Goal: Check status: Check status

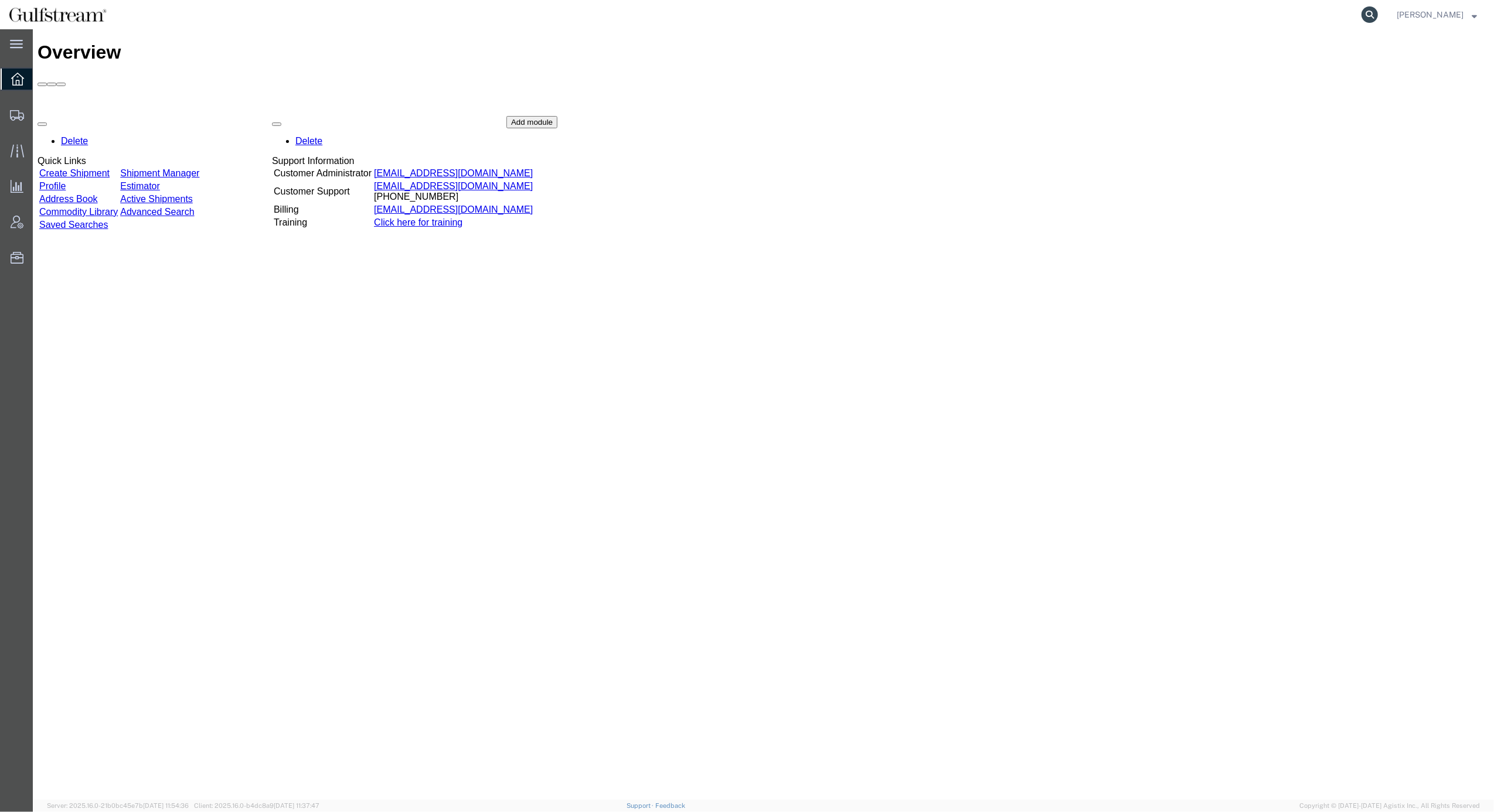
click at [1378, 17] on icon at bounding box center [1369, 14] width 17 height 17
click at [1253, 17] on input "search" at bounding box center [1183, 14] width 356 height 28
paste input "883155011998"
type input "883155011998"
click at [1378, 17] on icon at bounding box center [1369, 14] width 17 height 17
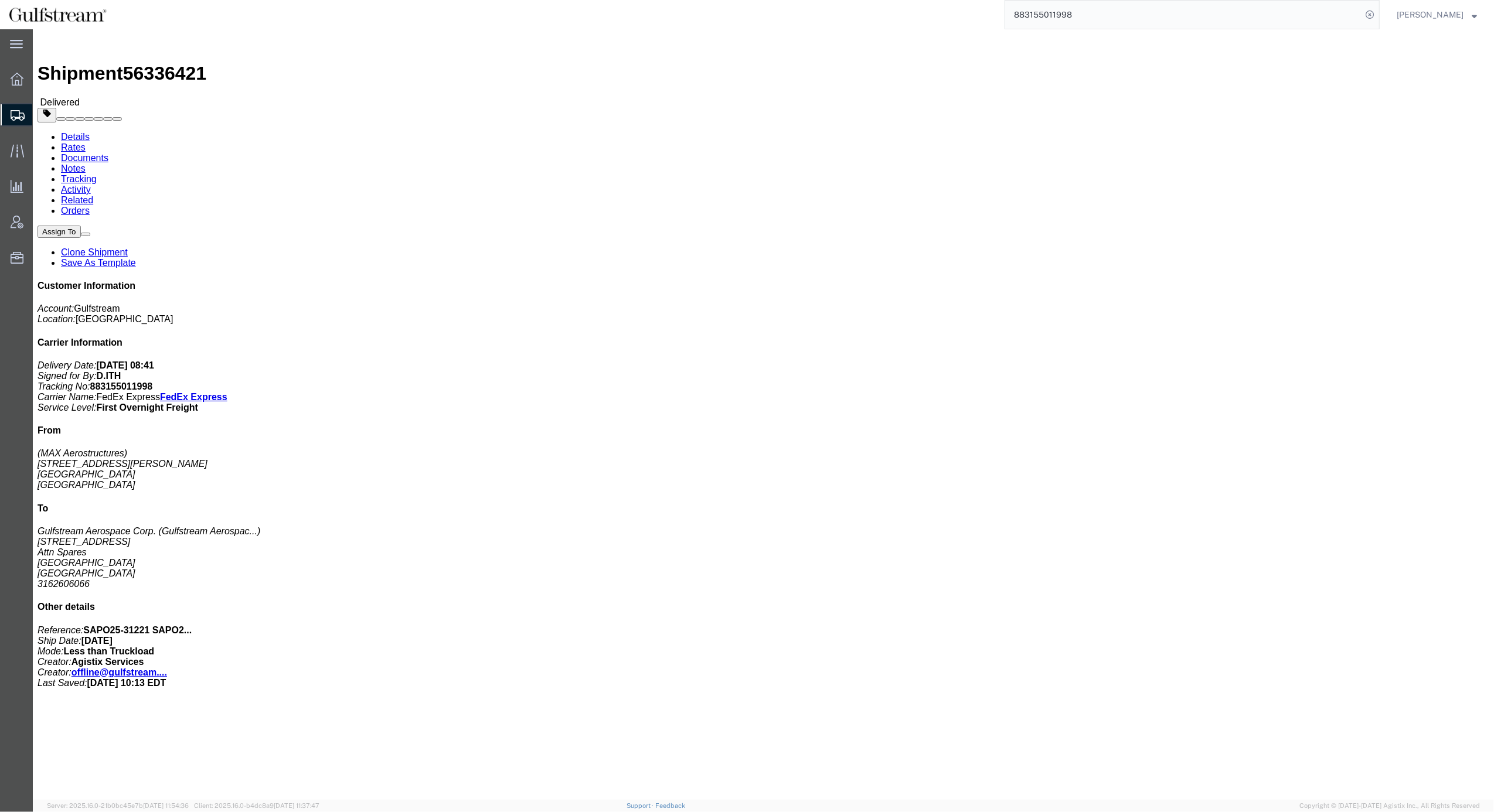
click div "Ship From (MAX Aerostructures) 8219 W. Irving St. Wichita, KS 67209 United Stat…"
click link "Rates"
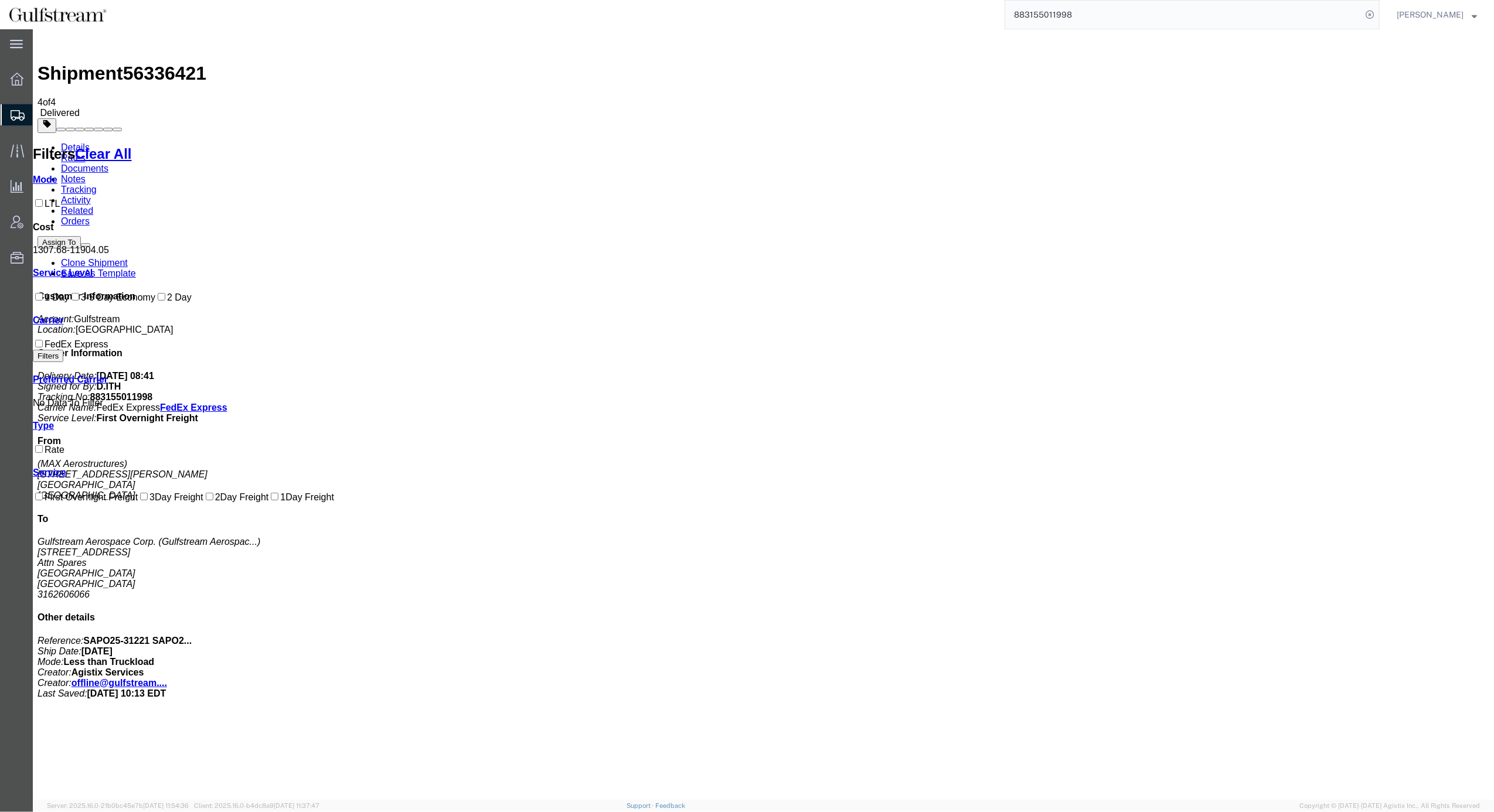
click at [71, 143] on link "Details" at bounding box center [75, 147] width 29 height 10
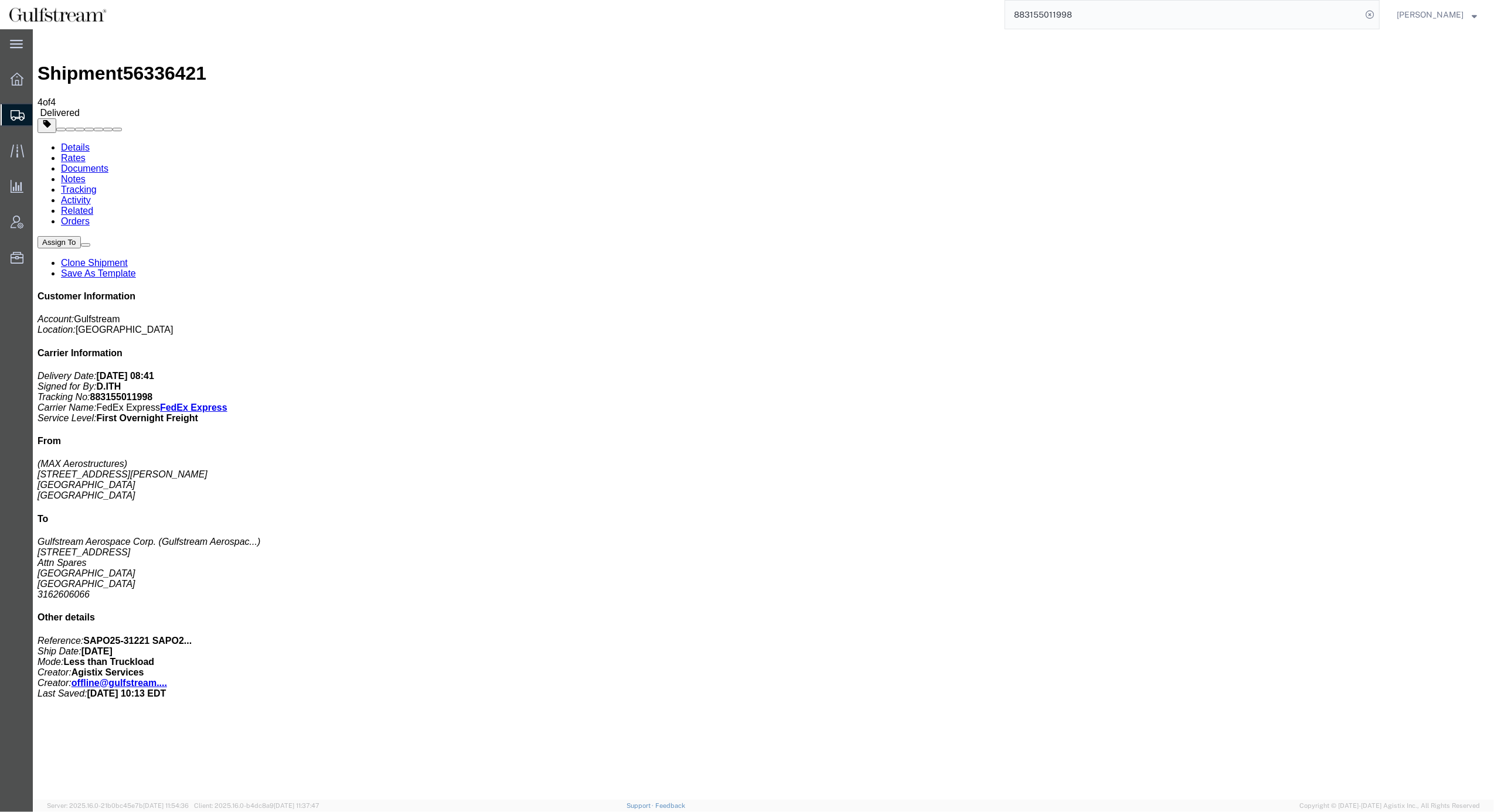
click div "1 Pallet(s) Standard (Not Stackable) Total weight: 429.00 ( 739.00 dim ) LBS Tr…"
